Goal: Navigation & Orientation: Understand site structure

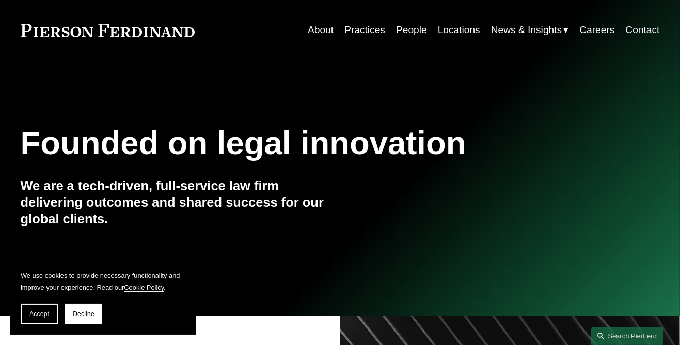
scroll to position [29, 0]
click at [44, 317] on span "Accept" at bounding box center [39, 313] width 20 height 7
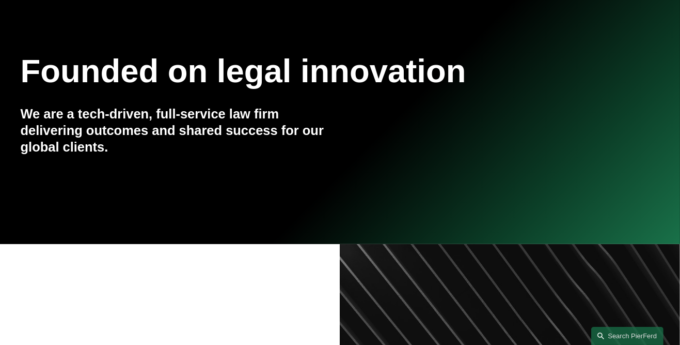
scroll to position [0, 0]
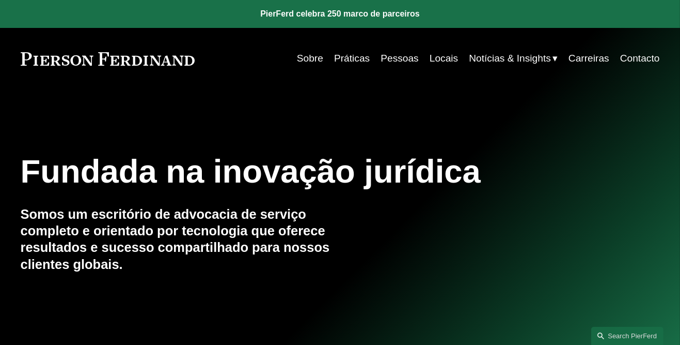
click at [310, 61] on link "Sobre" at bounding box center [310, 59] width 26 height 20
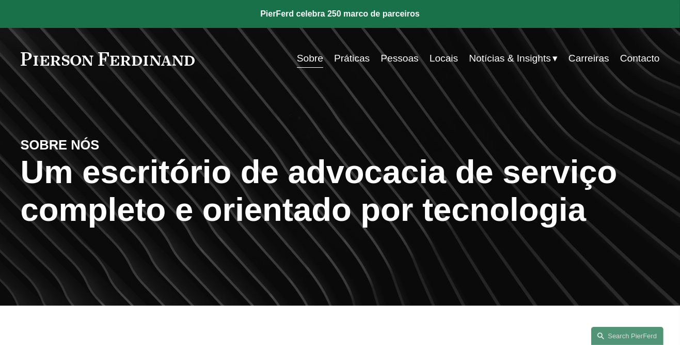
click at [352, 63] on link "Práticas" at bounding box center [352, 59] width 36 height 20
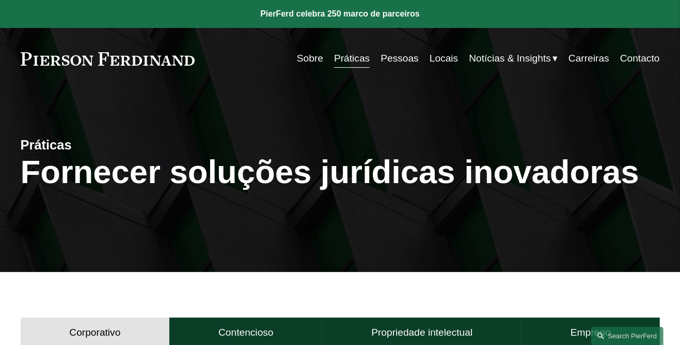
click at [409, 61] on link "Pessoas" at bounding box center [400, 59] width 38 height 20
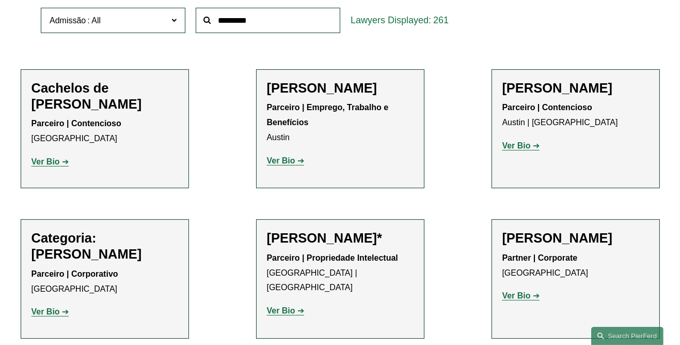
scroll to position [358, 0]
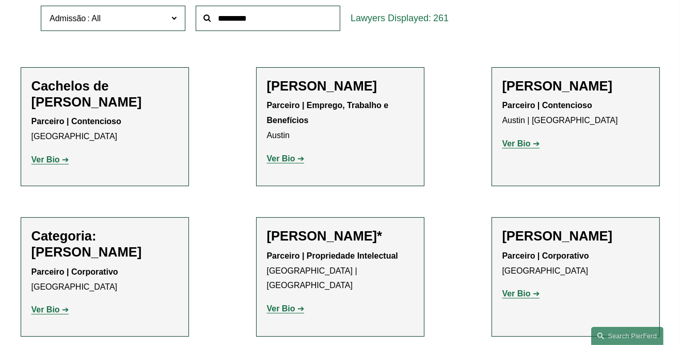
click at [286, 158] on strong "Ver Bio" at bounding box center [281, 158] width 28 height 9
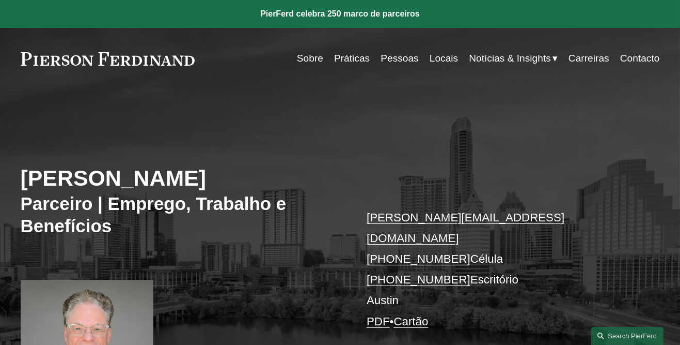
click at [417, 315] on link "Cartão" at bounding box center [411, 321] width 35 height 13
click at [555, 203] on div "Scott A. Agthe Parceiro | Emprego, Trabalho e Benefícios scott.agthe@pierferd.c…" at bounding box center [340, 262] width 680 height 304
click at [450, 58] on link "Locais" at bounding box center [444, 59] width 28 height 20
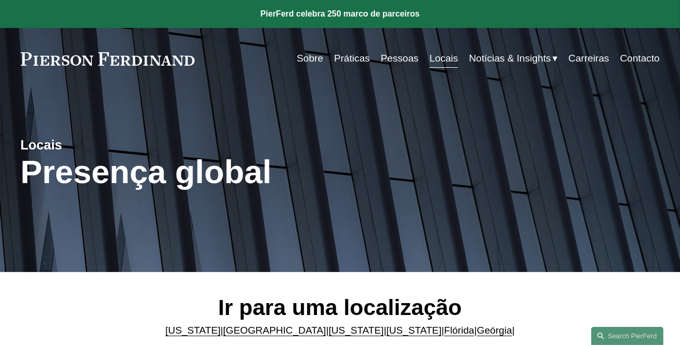
click at [516, 63] on span "Notícias & Insights" at bounding box center [510, 59] width 82 height 18
click at [0, 0] on span "Notícias" at bounding box center [0, 0] width 0 height 0
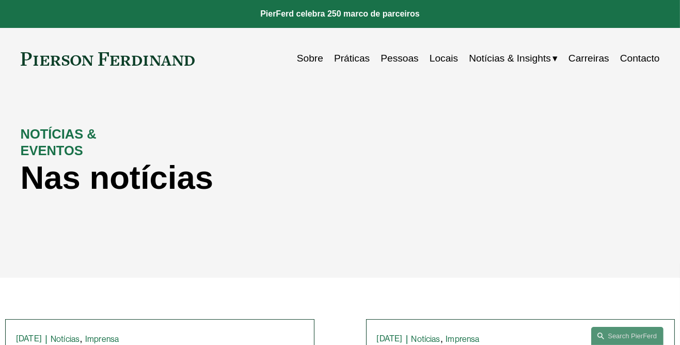
click at [517, 62] on span "Notícias & Insights" at bounding box center [510, 59] width 82 height 18
click at [0, 0] on span "Insights" at bounding box center [0, 0] width 0 height 0
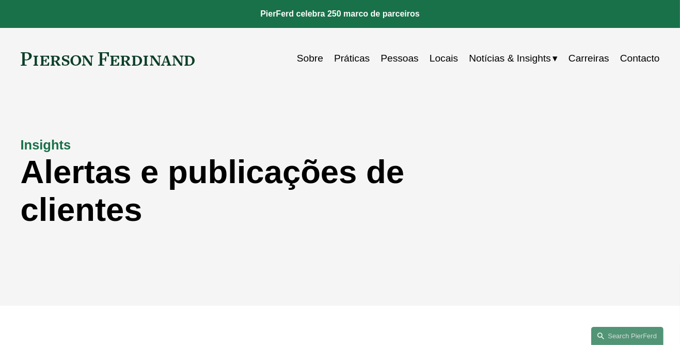
click at [313, 54] on link "Sobre" at bounding box center [310, 59] width 26 height 20
